Goal: Information Seeking & Learning: Learn about a topic

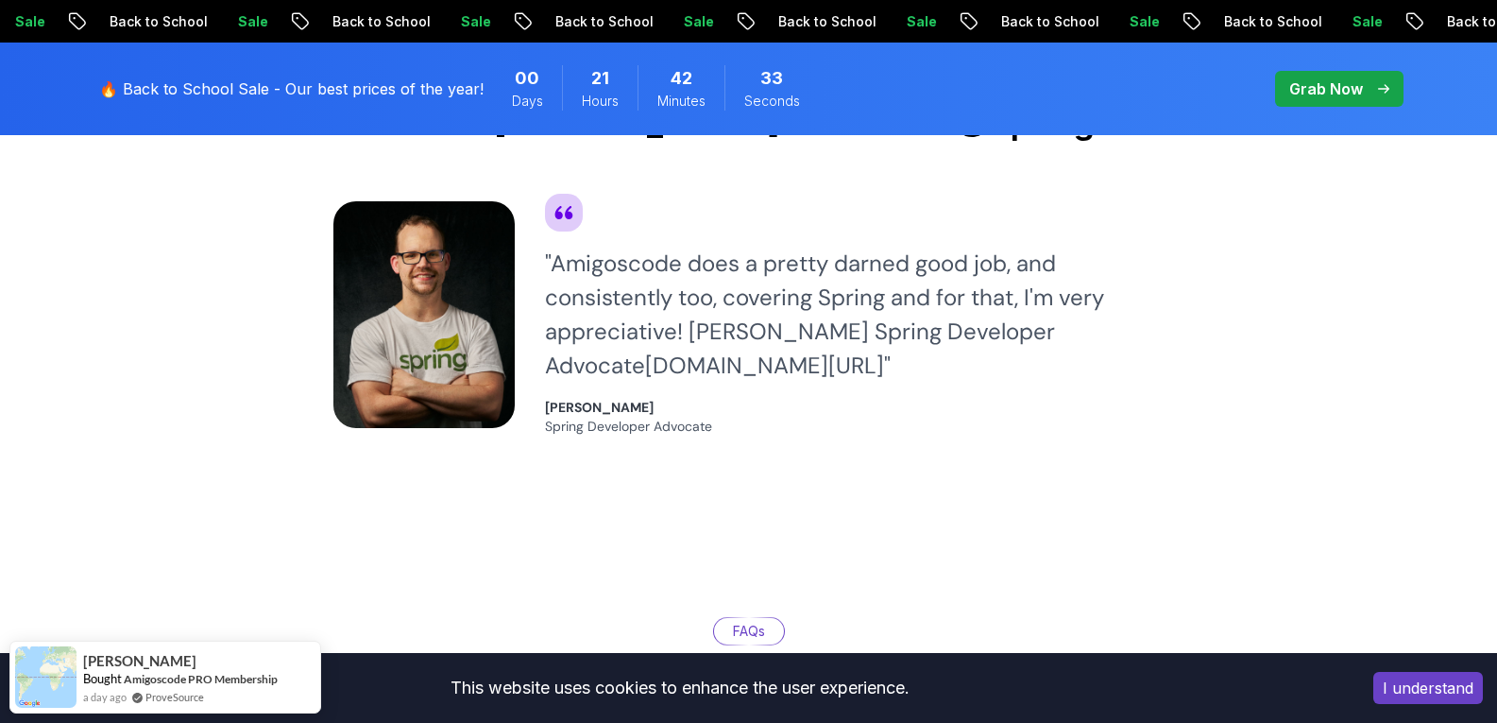
scroll to position [5371, 0]
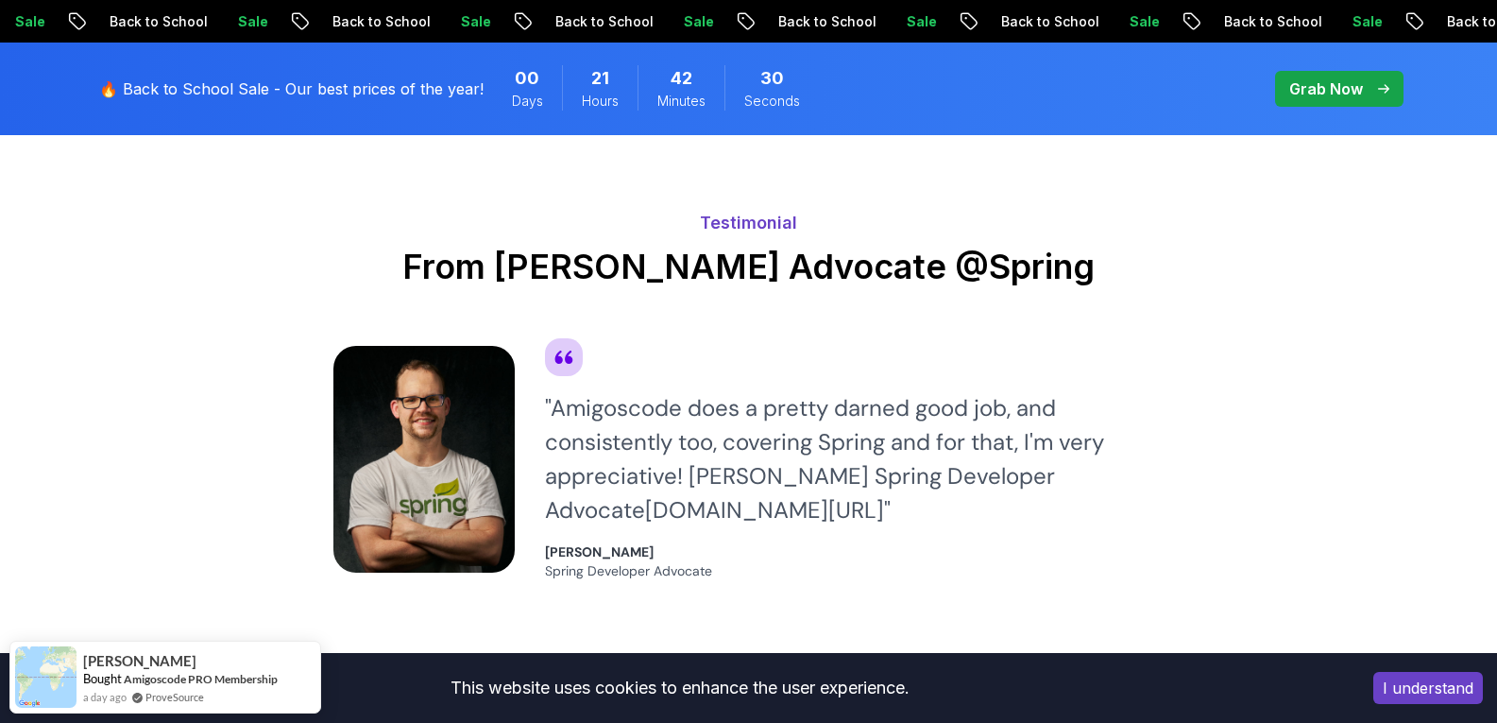
drag, startPoint x: 420, startPoint y: 241, endPoint x: 1147, endPoint y: 244, distance: 726.4
click at [1147, 247] on h2 "From [PERSON_NAME] Advocate @Spring" at bounding box center [748, 266] width 831 height 38
click at [1001, 338] on div "" Amigoscode does a pretty darned good job, and consistently too, covering Spri…" at bounding box center [855, 459] width 620 height 242
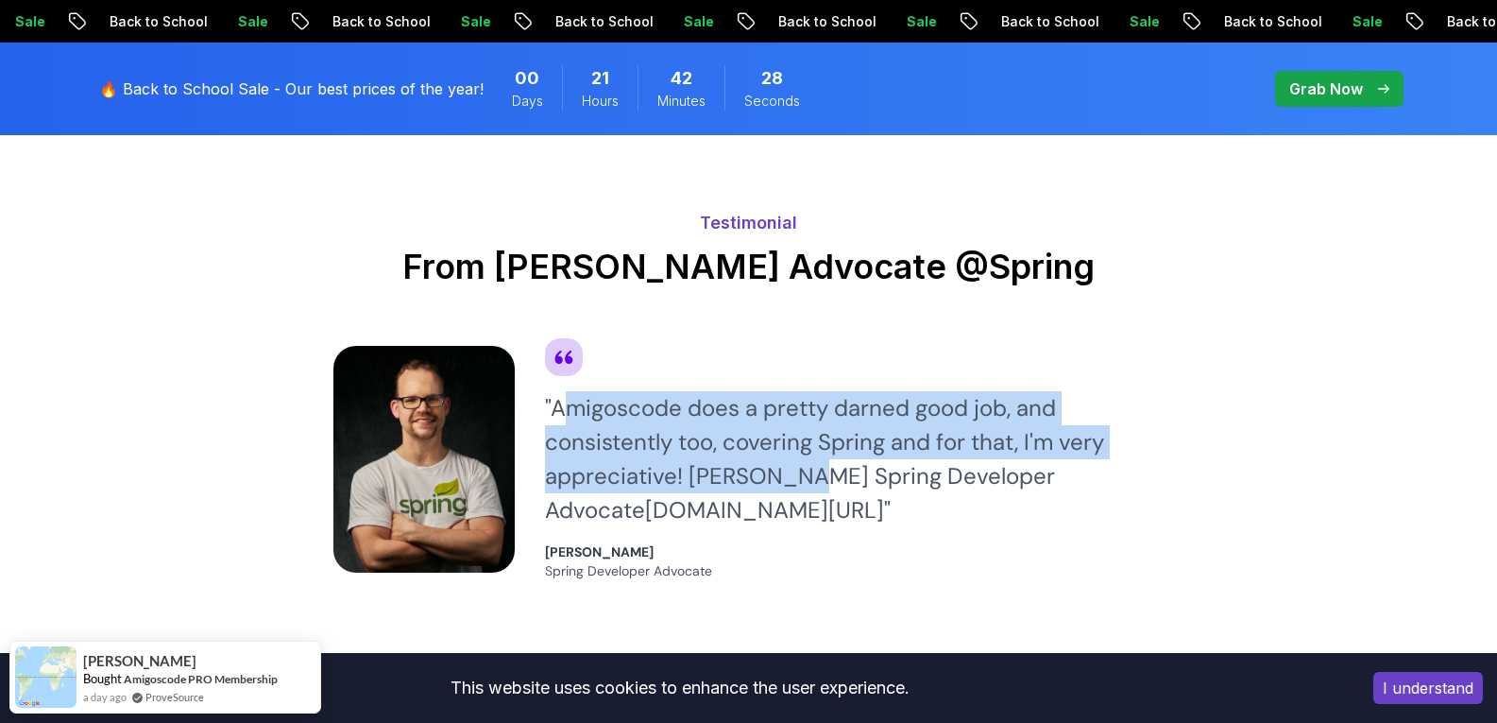
drag, startPoint x: 558, startPoint y: 369, endPoint x: 800, endPoint y: 455, distance: 256.7
click at [800, 455] on div "" Amigoscode does a pretty darned good job, and consistently too, covering Spri…" at bounding box center [855, 459] width 620 height 136
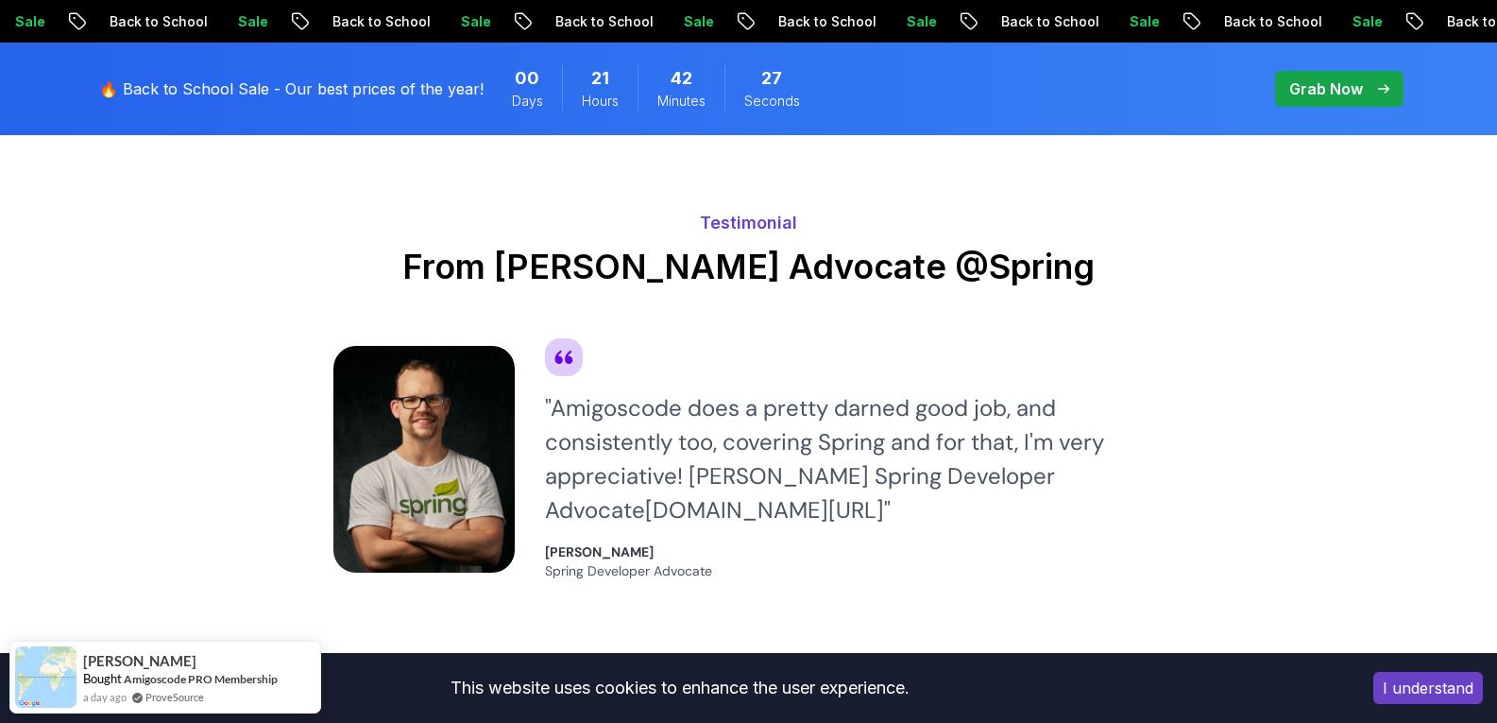
click at [811, 479] on div "" Amigoscode does a pretty darned good job, and consistently too, covering Spri…" at bounding box center [855, 459] width 620 height 136
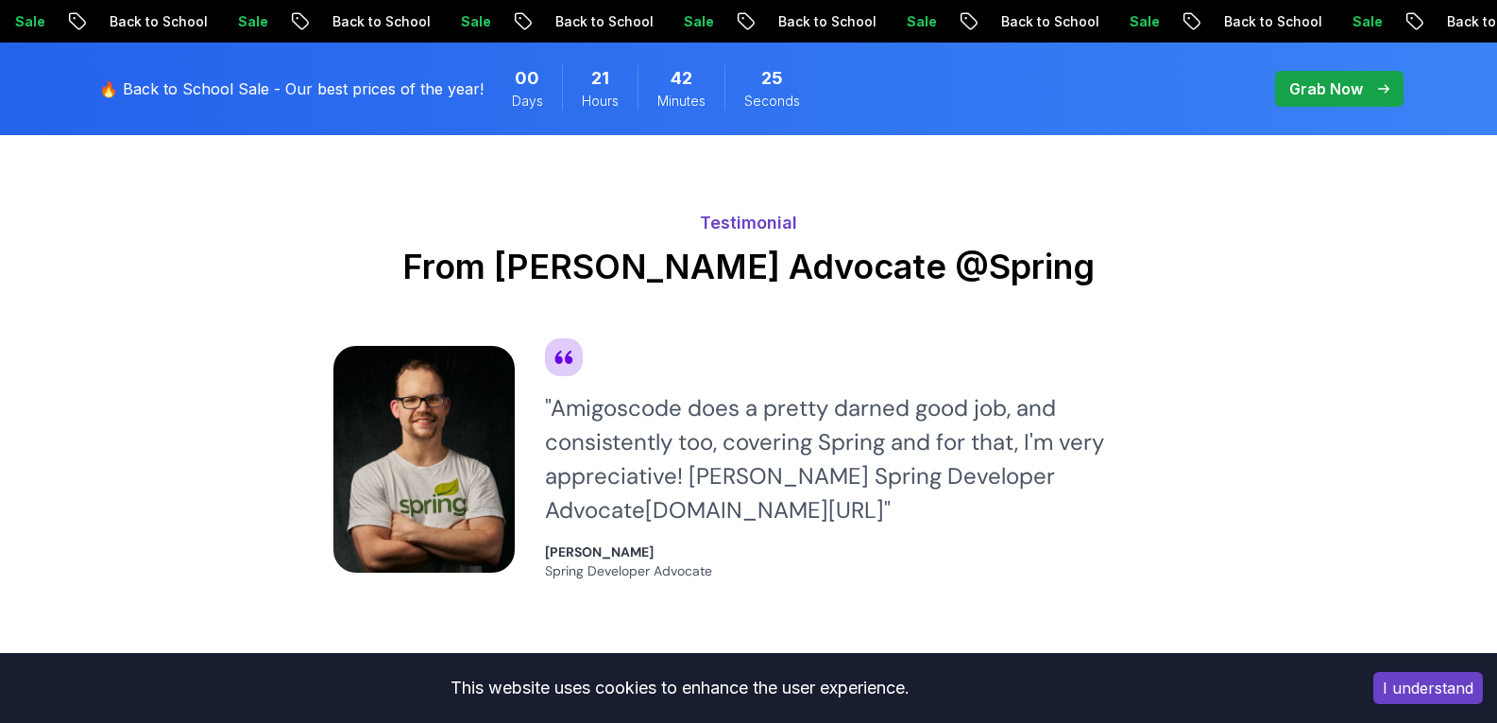
drag, startPoint x: 793, startPoint y: 480, endPoint x: 556, endPoint y: 374, distance: 259.6
click at [556, 391] on div "" Amigoscode does a pretty darned good job, and consistently too, covering Spri…" at bounding box center [855, 459] width 620 height 136
click at [747, 495] on link "[DOMAIN_NAME][URL]" at bounding box center [764, 509] width 239 height 29
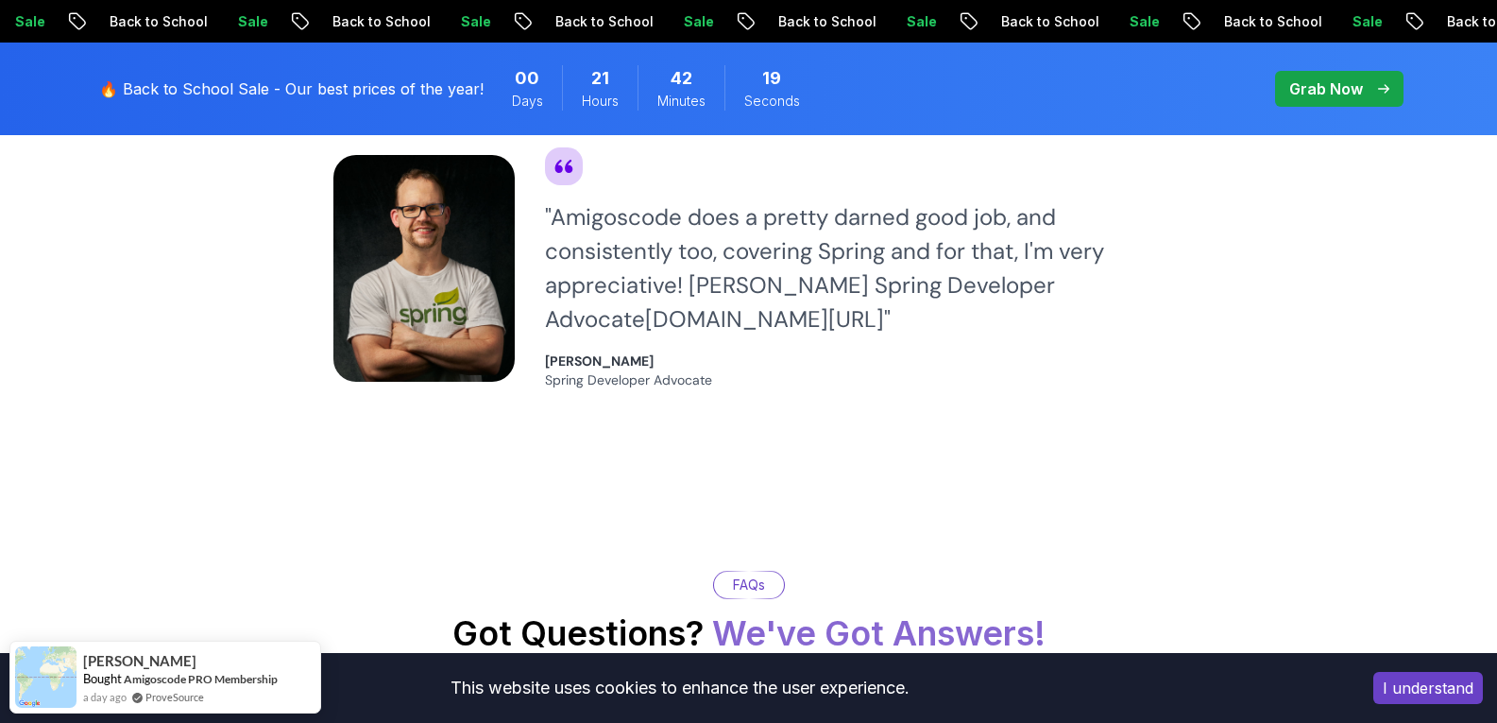
scroll to position [5560, 0]
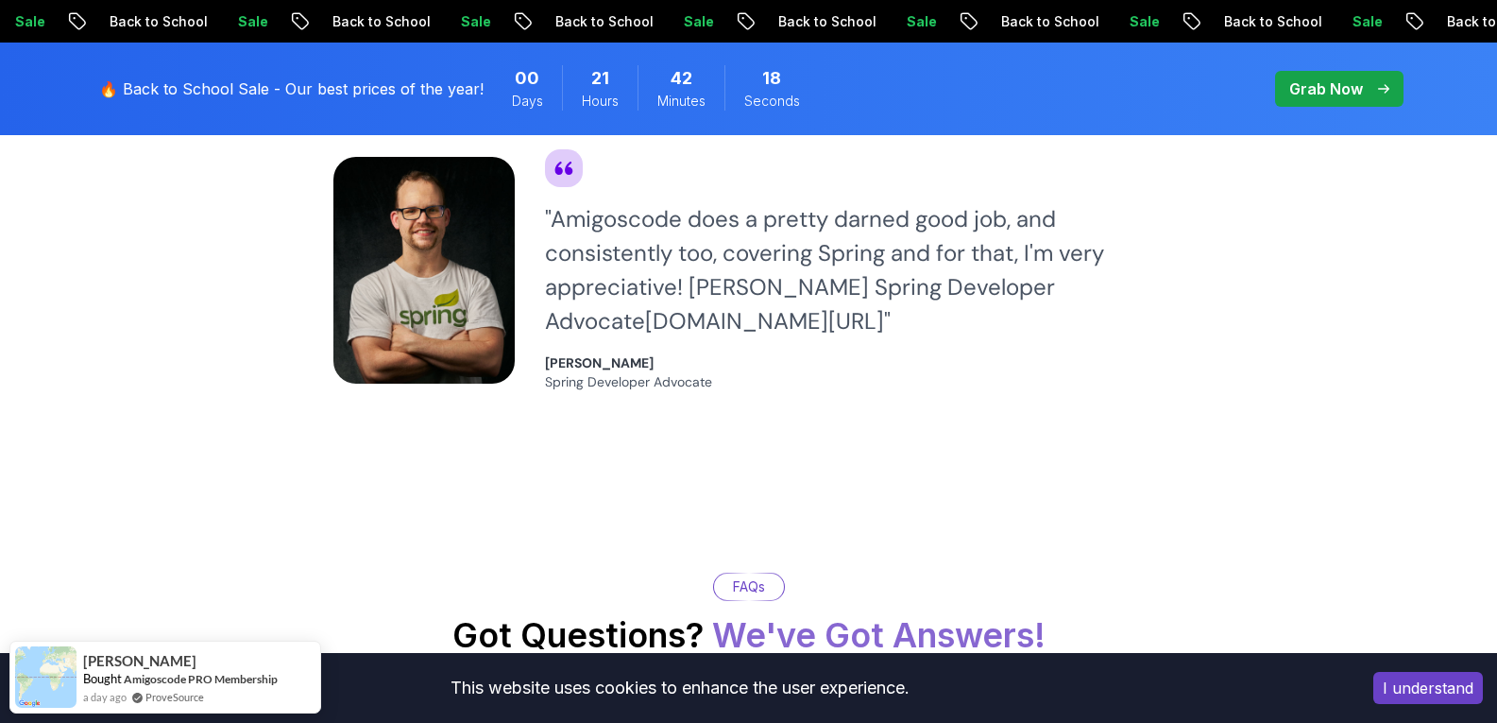
click at [803, 447] on div "Testimonial From [PERSON_NAME] Advocate @Spring " Amigoscode does a pretty darn…" at bounding box center [749, 194] width 850 height 574
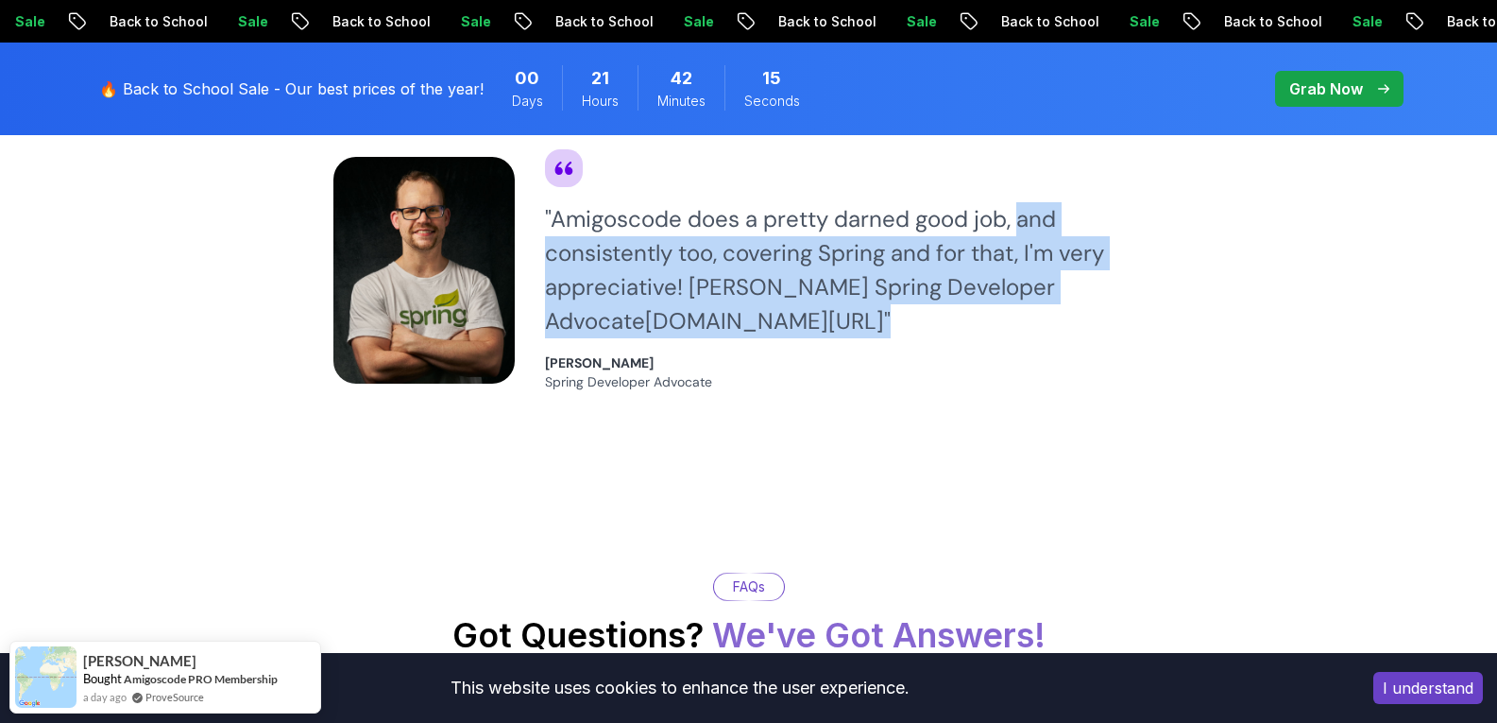
drag, startPoint x: 1015, startPoint y: 187, endPoint x: 1106, endPoint y: 285, distance: 133.7
click at [1106, 285] on div "" Amigoscode does a pretty darned good job, and consistently too, covering Spri…" at bounding box center [855, 270] width 620 height 136
click at [952, 381] on div "Testimonial From [PERSON_NAME] Advocate @Spring " Amigoscode does a pretty darn…" at bounding box center [749, 194] width 850 height 574
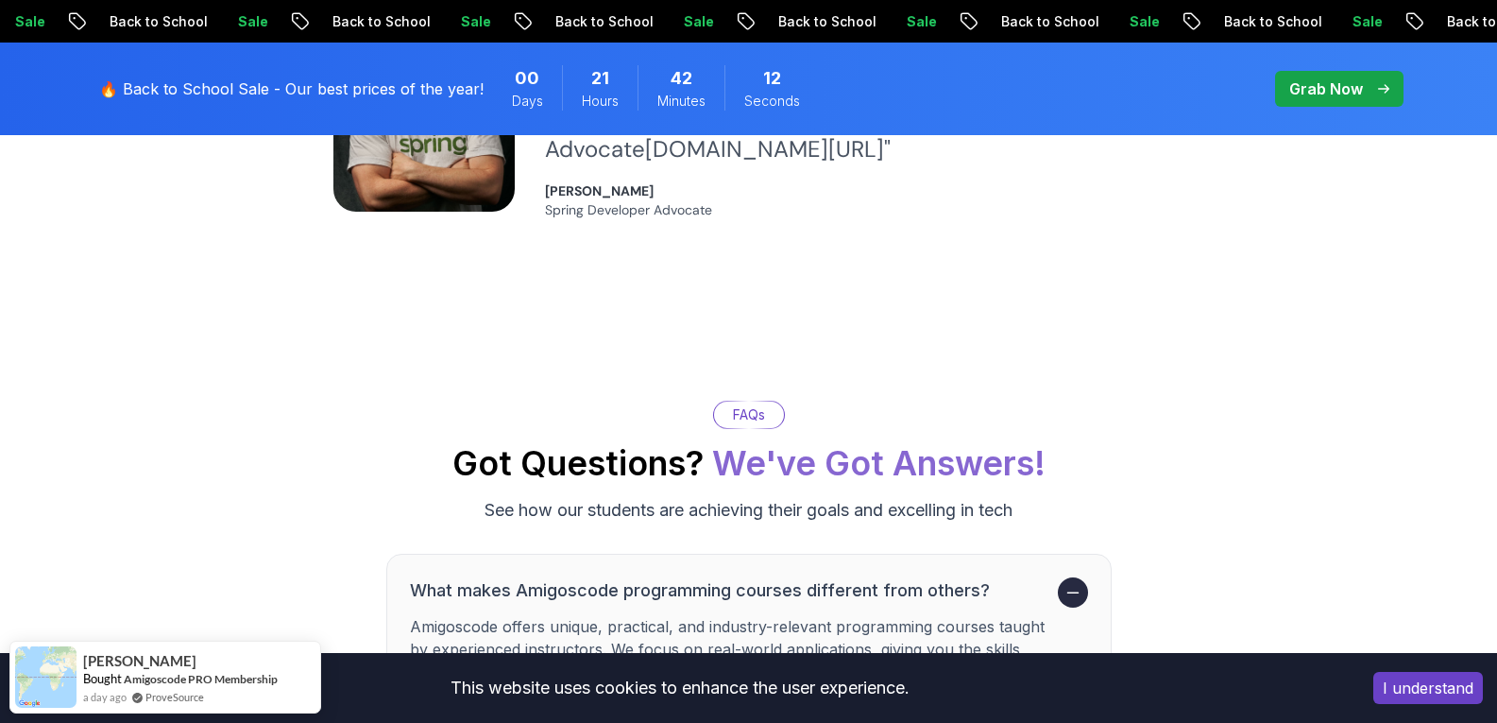
scroll to position [6032, 0]
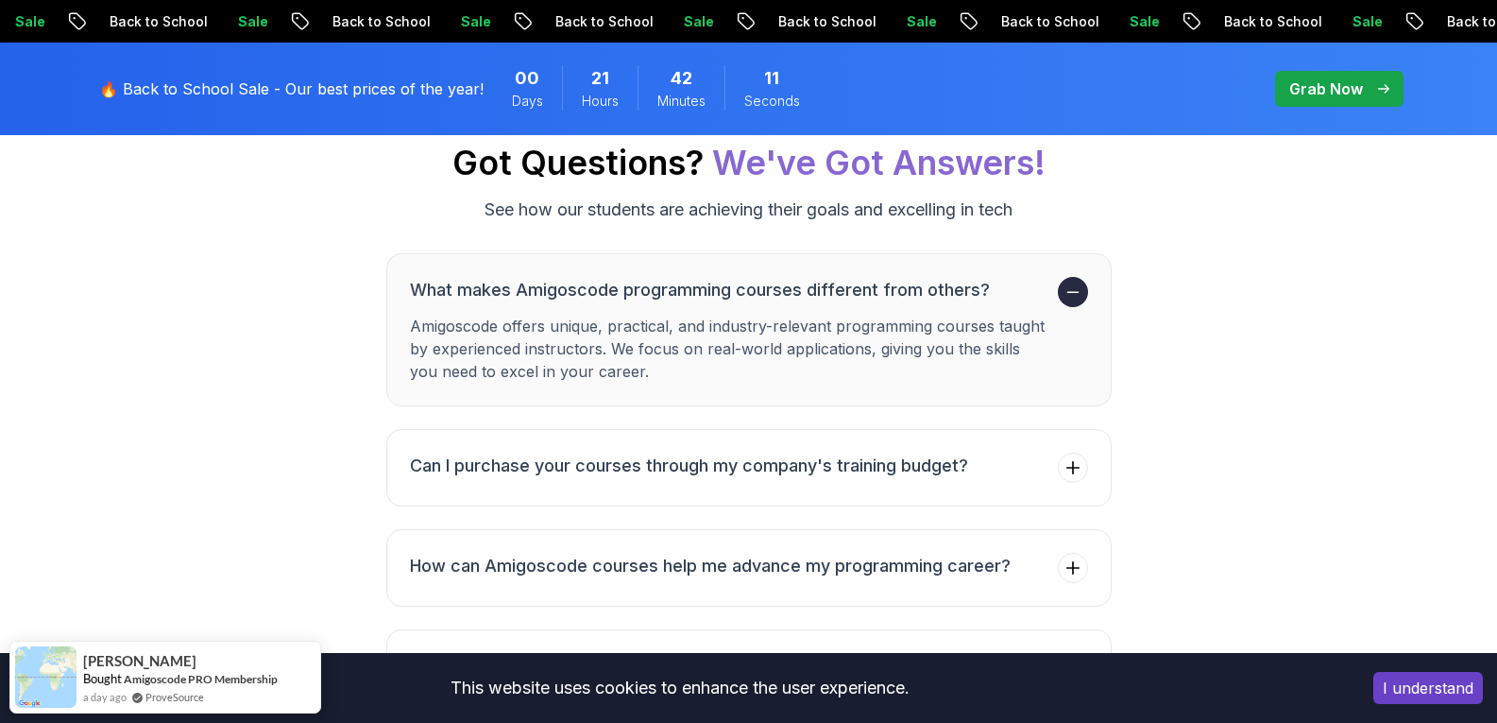
click at [1080, 282] on icon at bounding box center [1073, 291] width 19 height 19
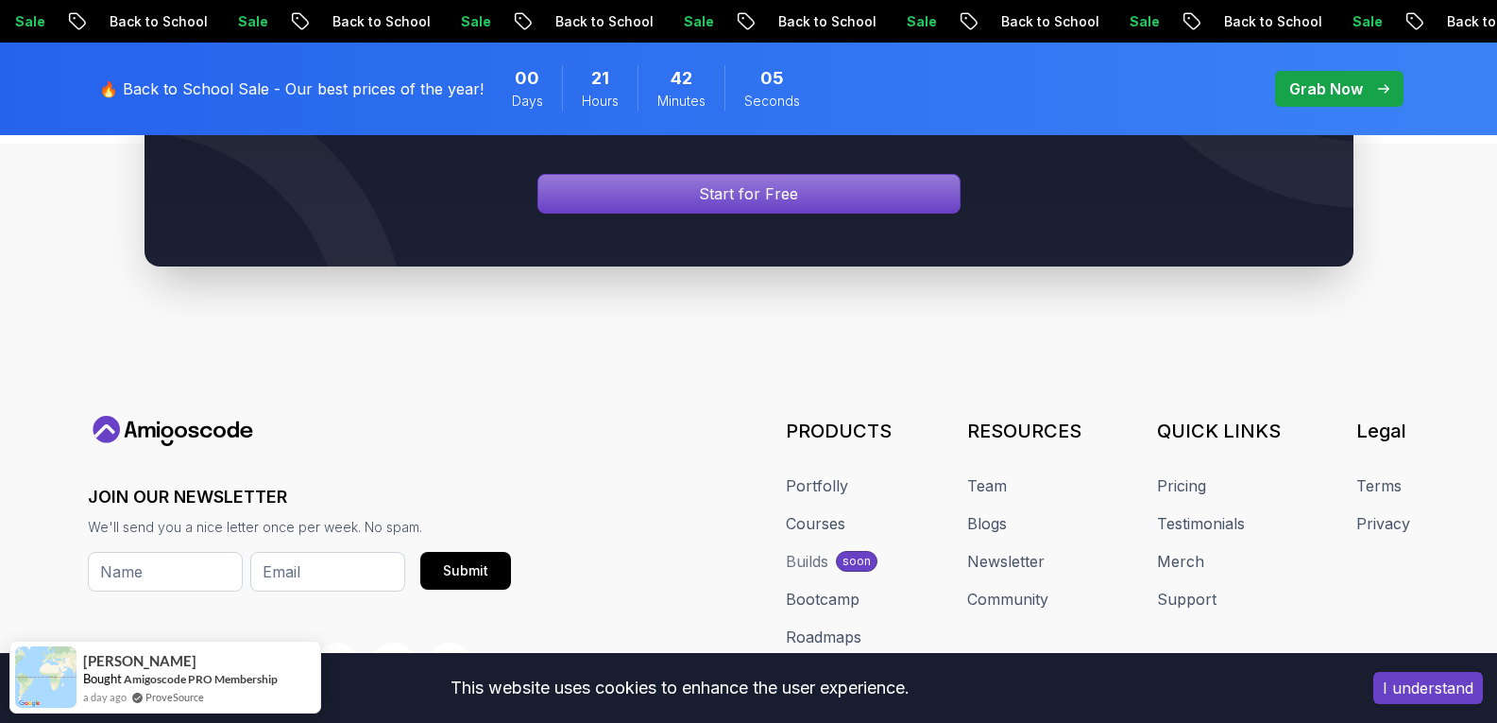
scroll to position [7916, 0]
